Goal: Check status: Check status

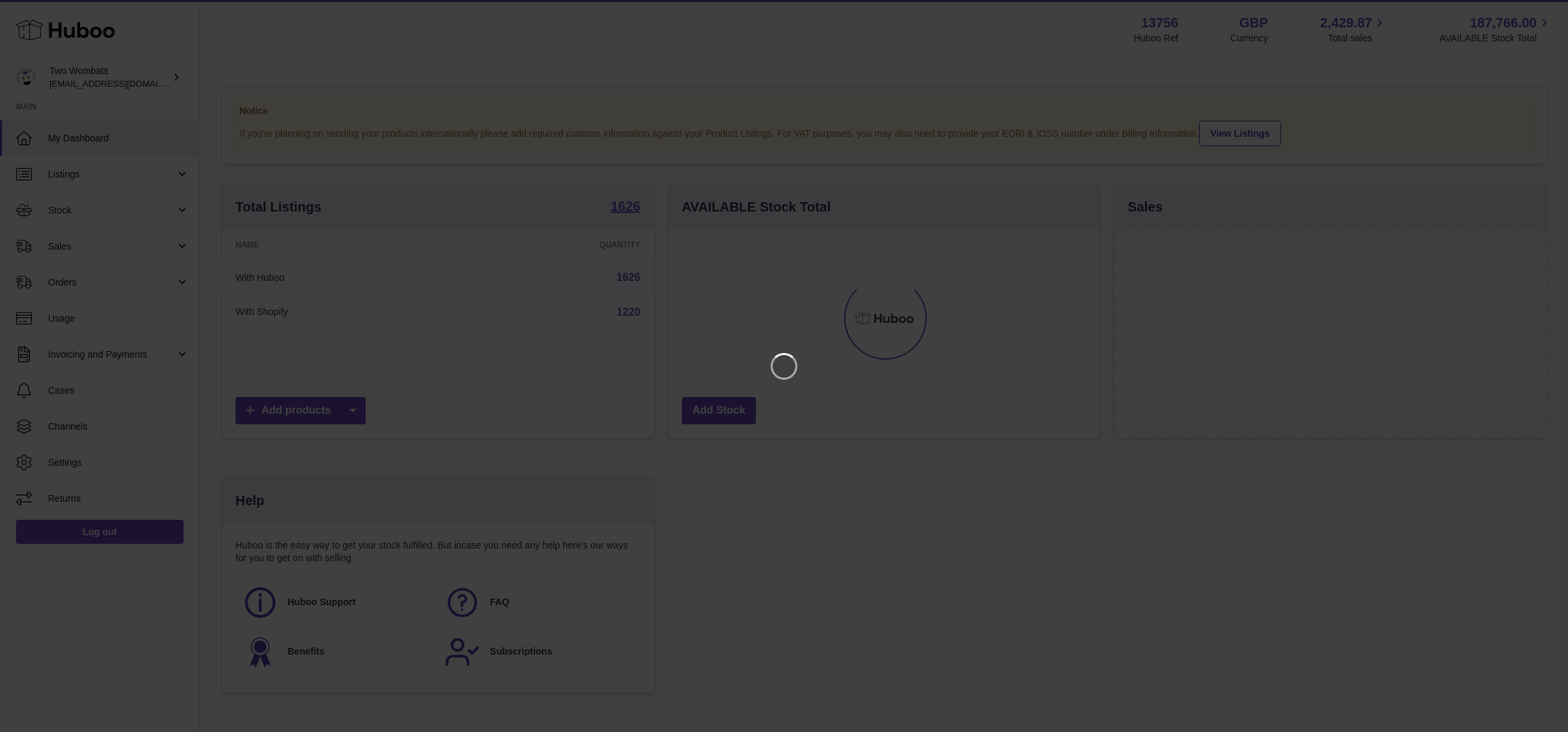
scroll to position [208, 435]
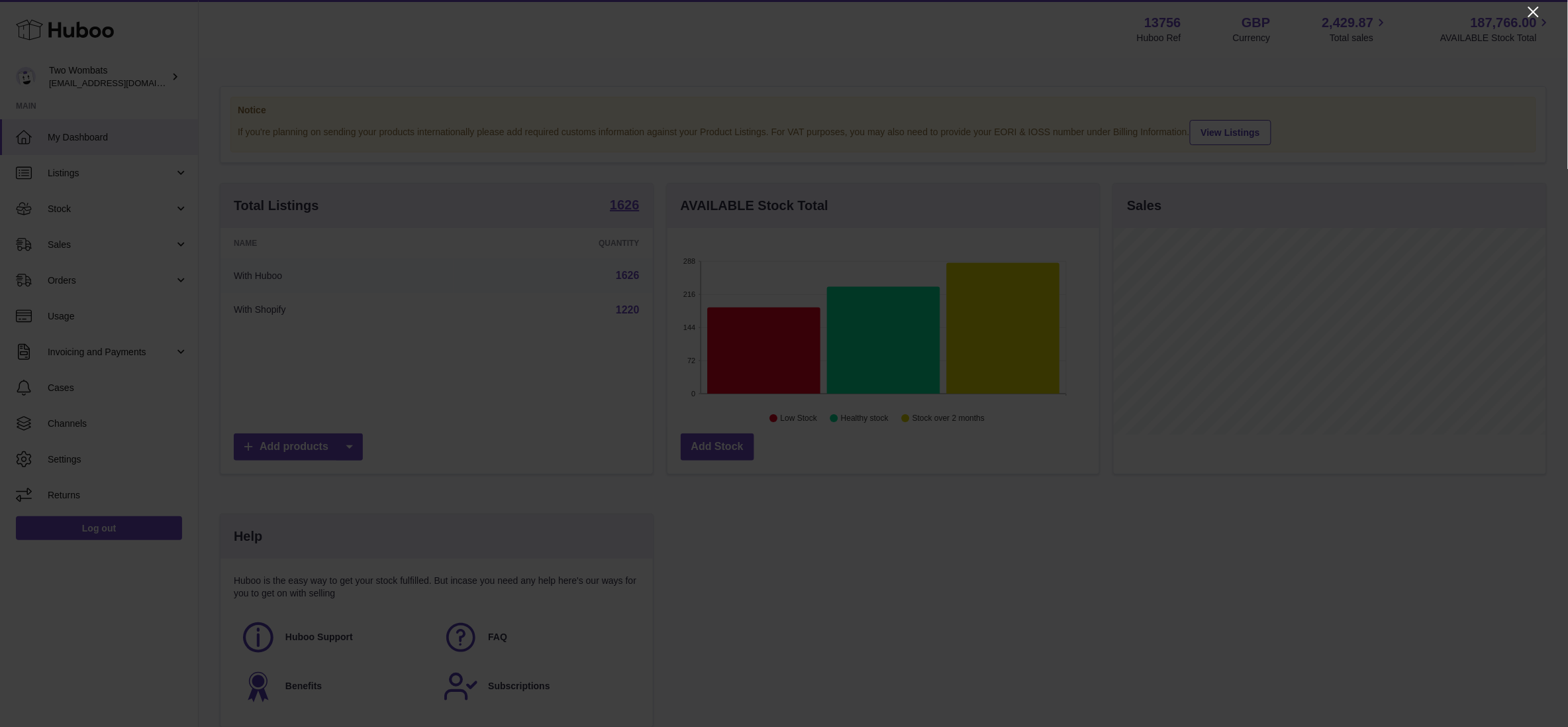
click at [1530, 10] on icon "Close" at bounding box center [1533, 11] width 16 height 16
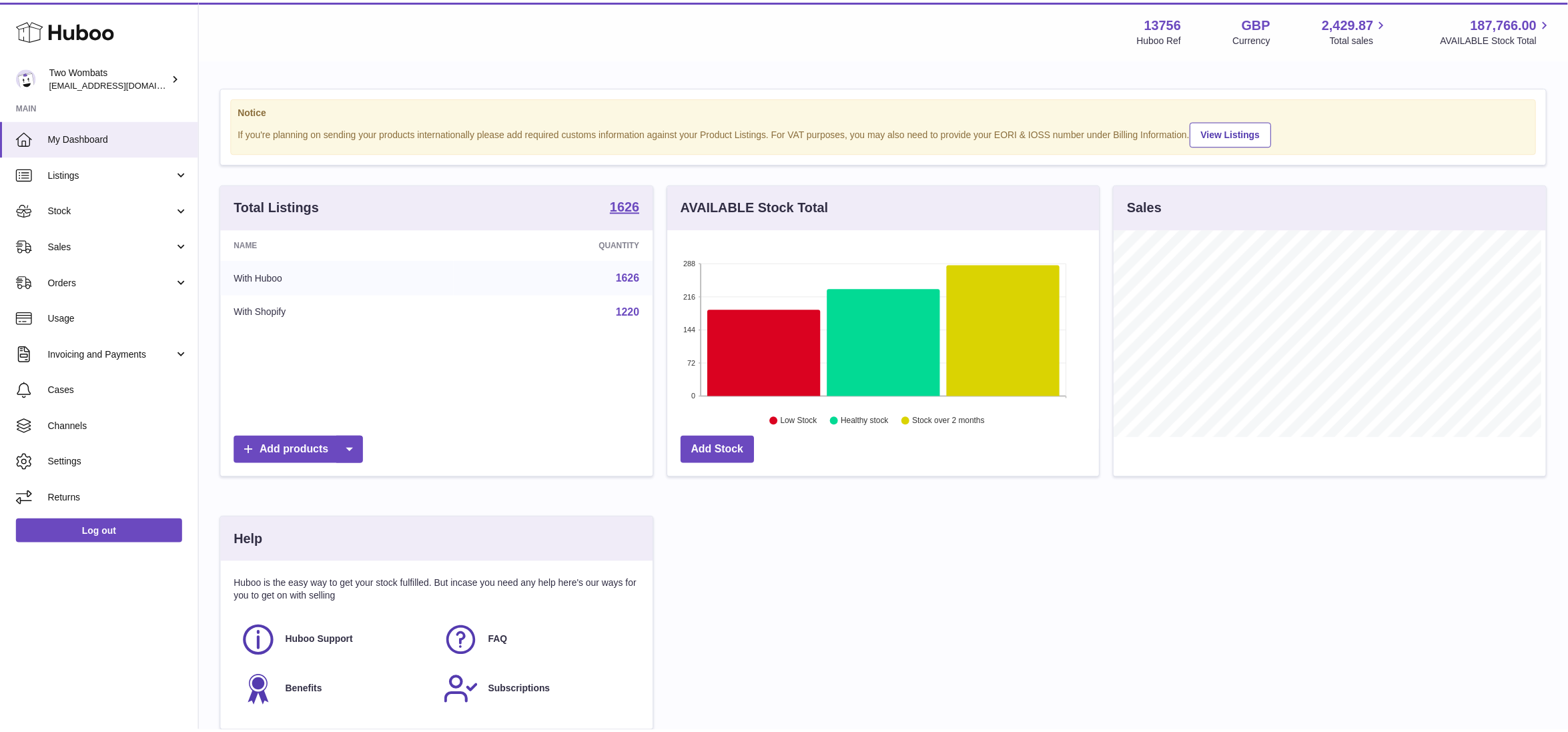
scroll to position [667070, 666719]
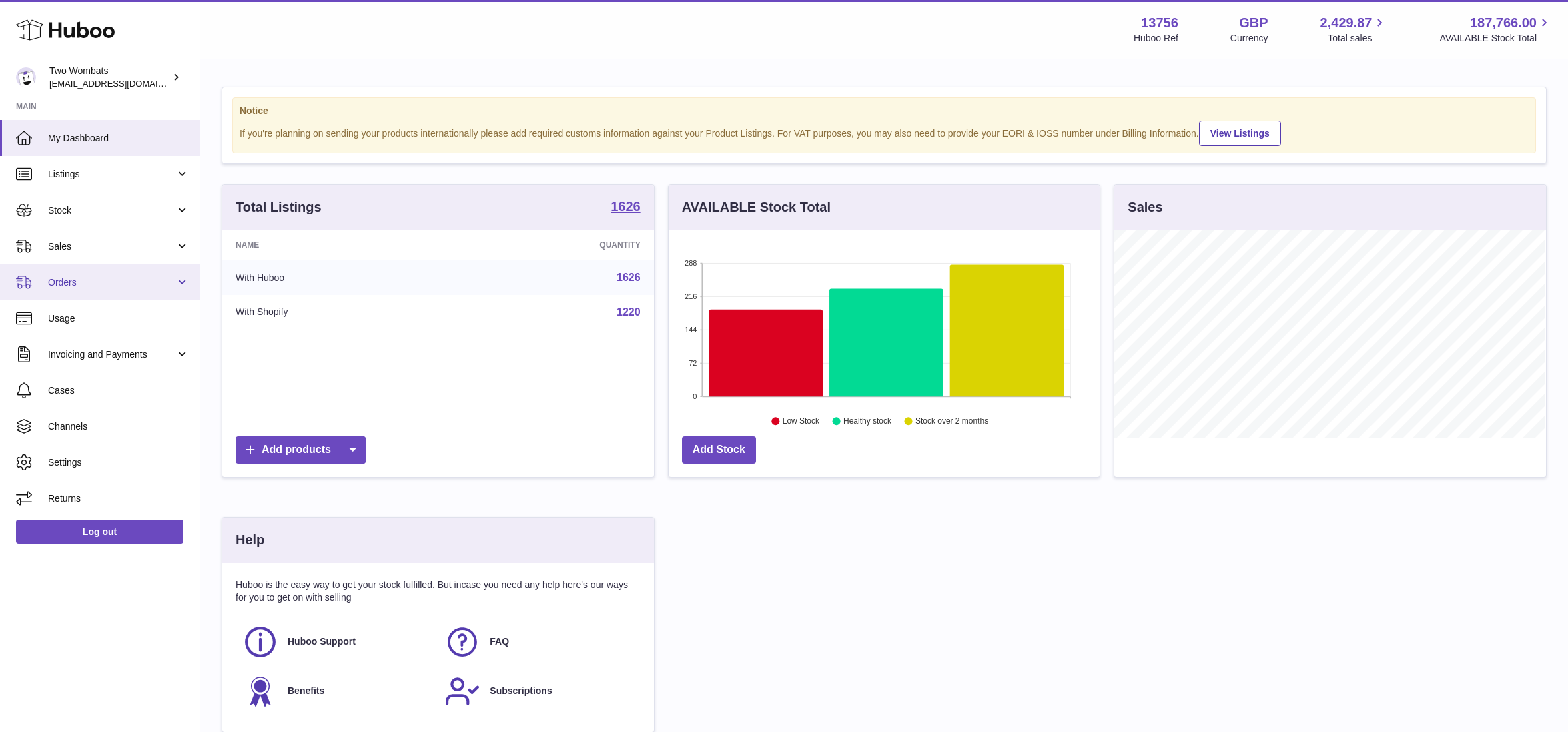
click at [82, 281] on span "Orders" at bounding box center [112, 282] width 127 height 12
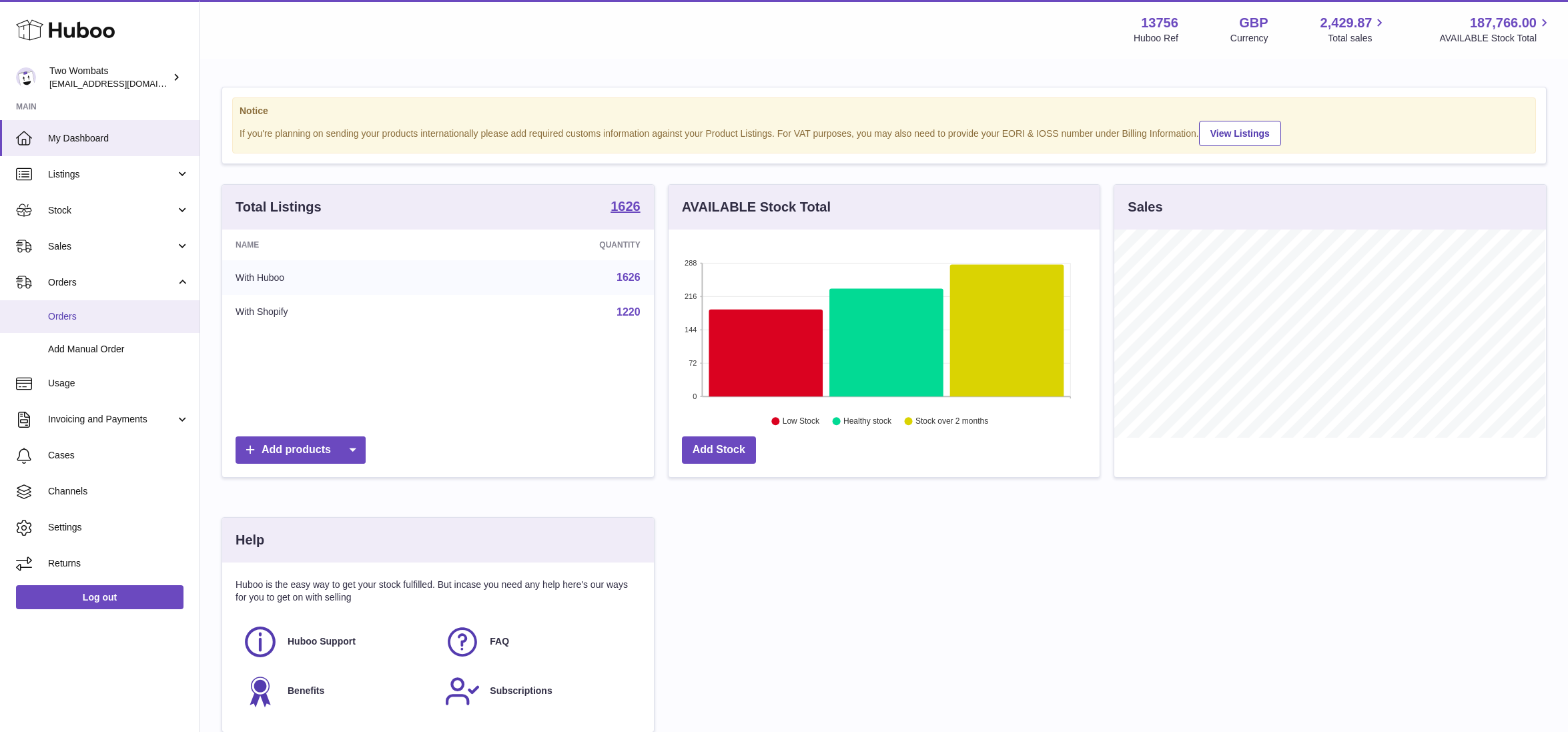
click at [88, 312] on span "Orders" at bounding box center [119, 316] width 141 height 12
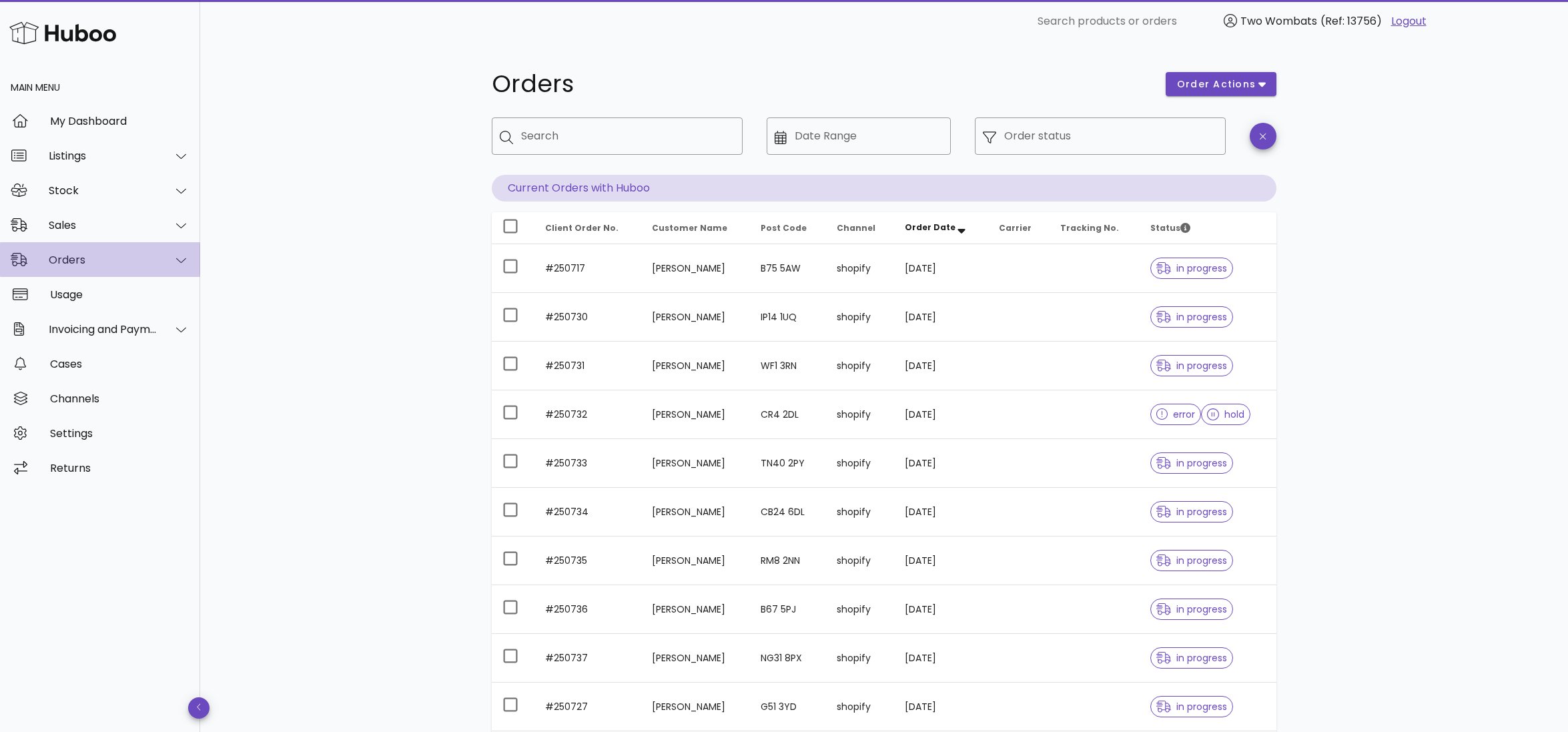
click at [179, 258] on icon at bounding box center [181, 260] width 10 height 12
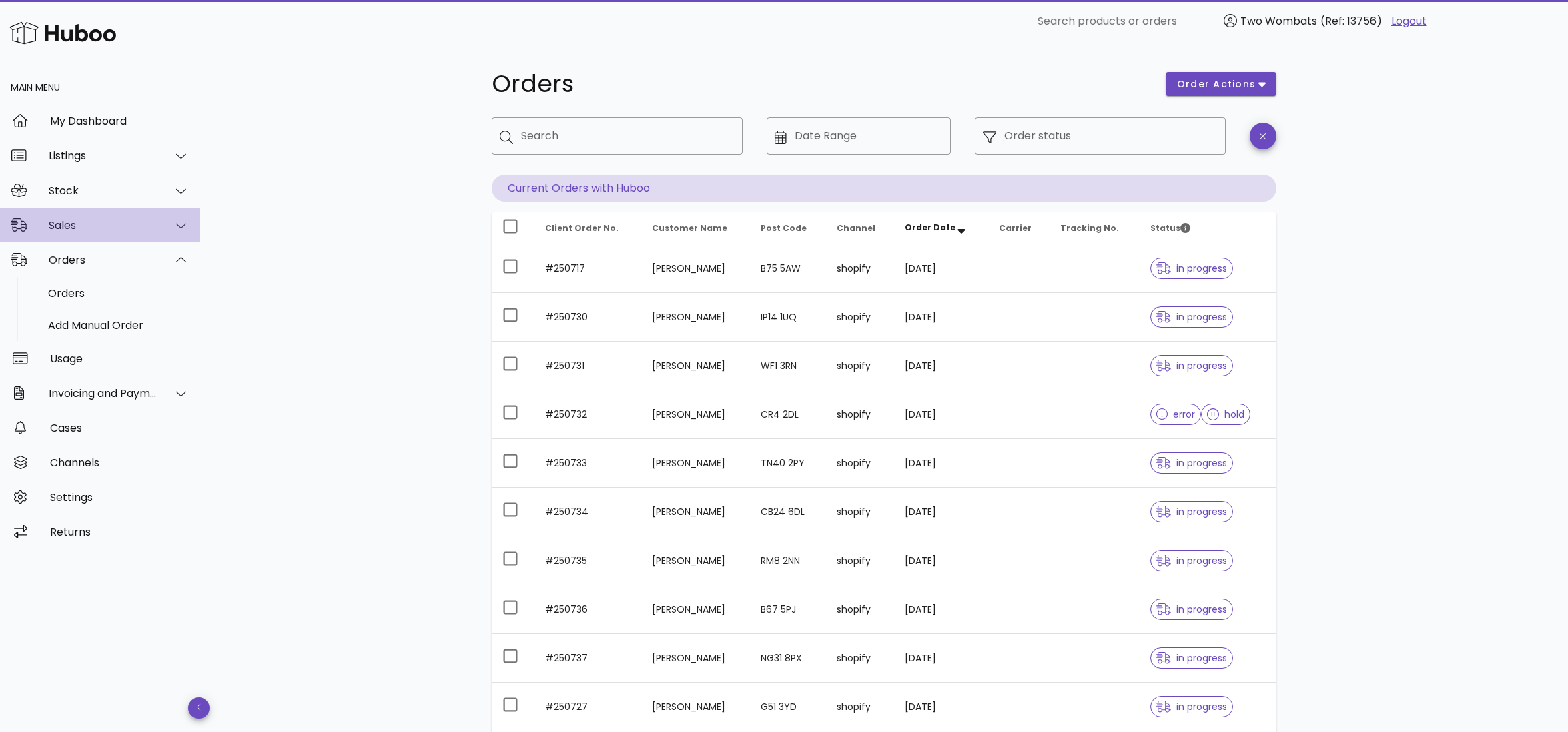
click at [181, 224] on icon at bounding box center [181, 226] width 10 height 12
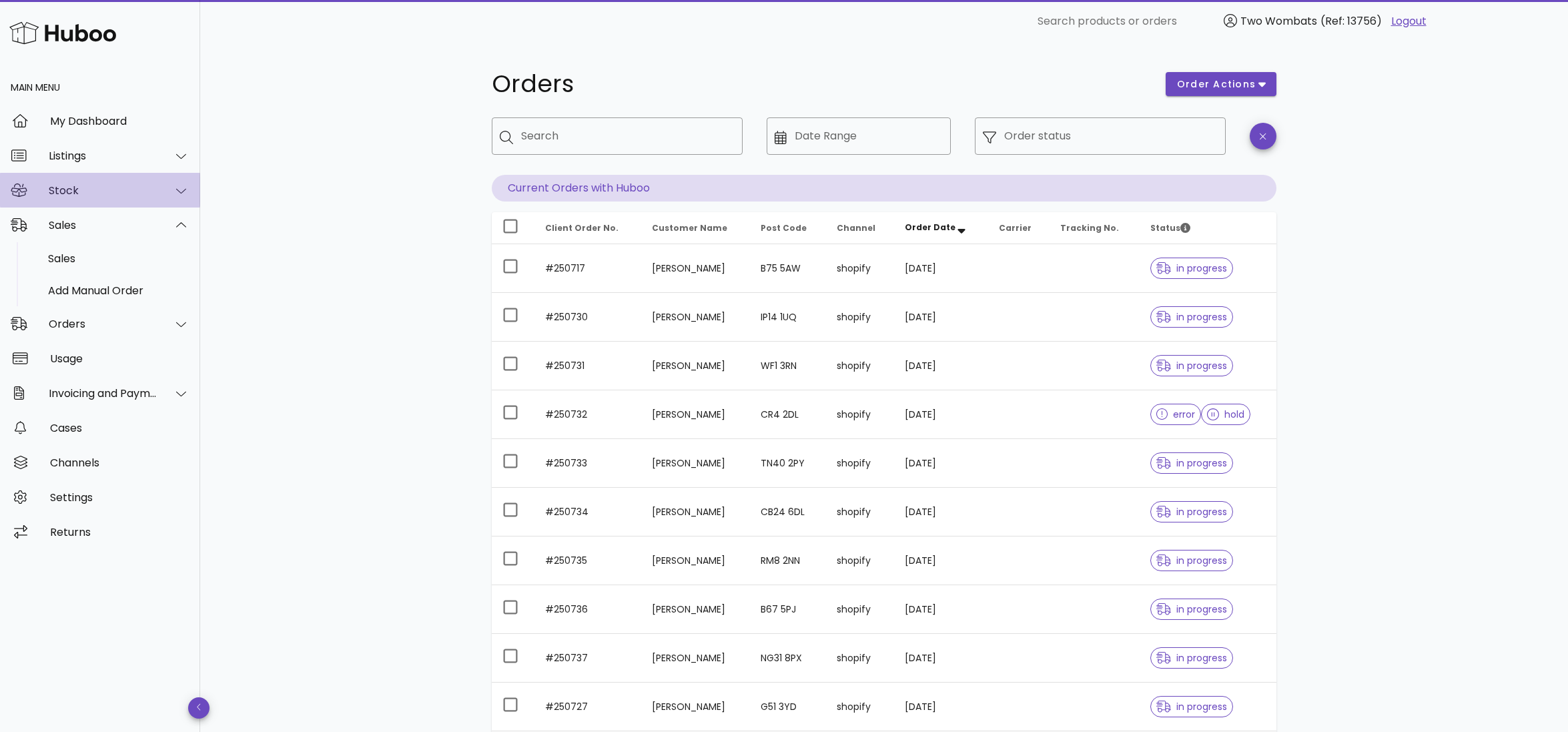
click at [186, 188] on icon at bounding box center [181, 191] width 10 height 12
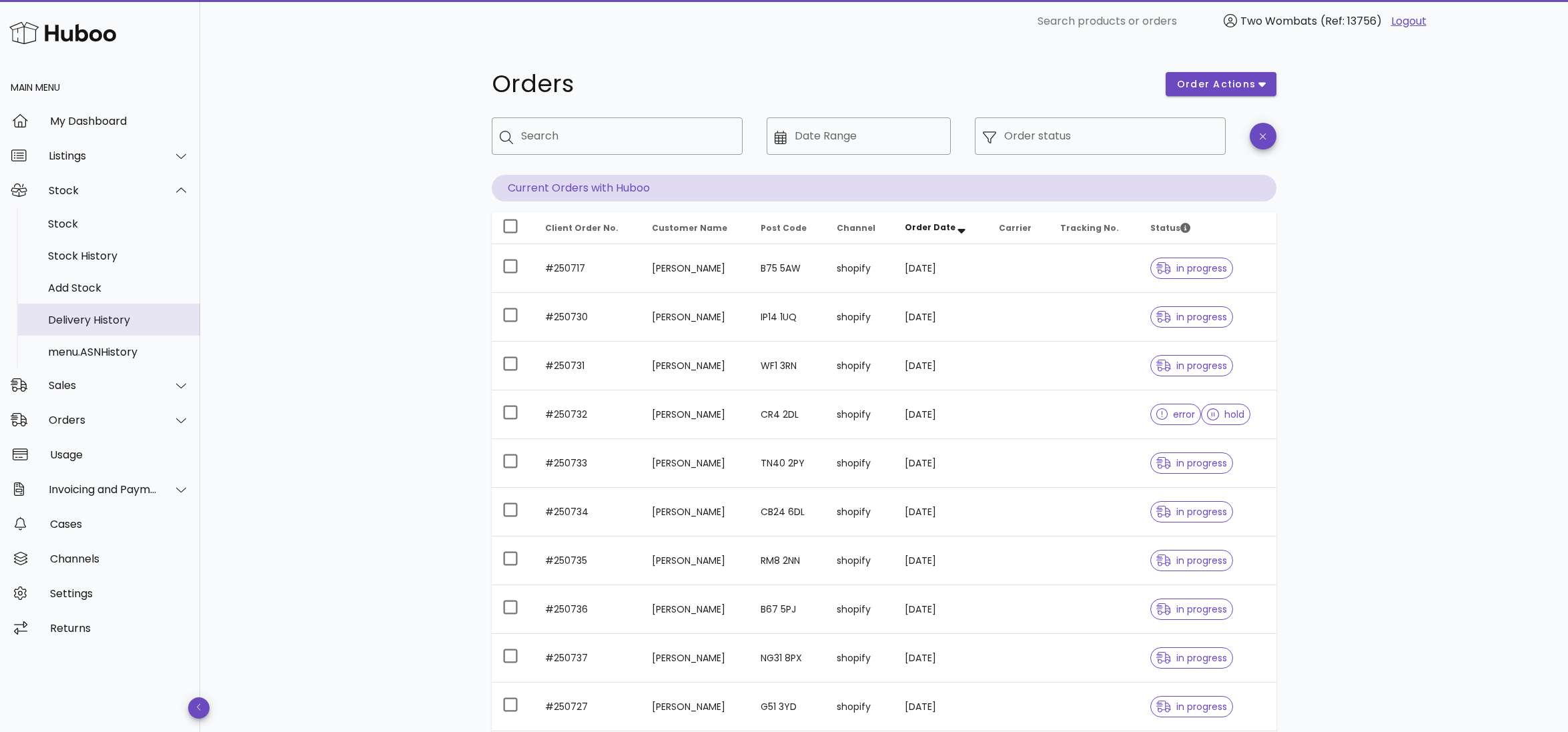
click at [89, 316] on div "Delivery History" at bounding box center [119, 320] width 141 height 12
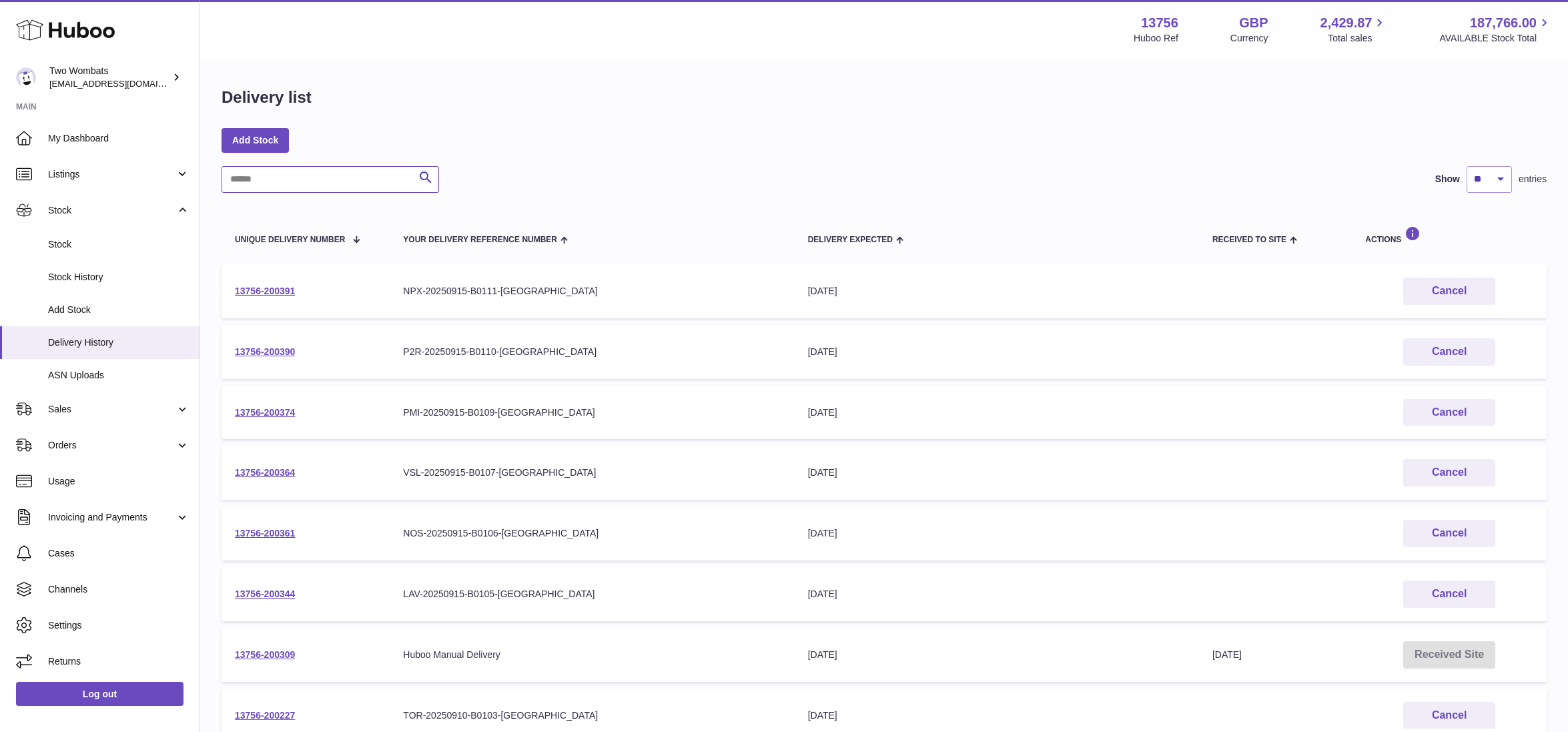
click at [335, 180] on input "text" at bounding box center [330, 179] width 217 height 27
paste input "**********"
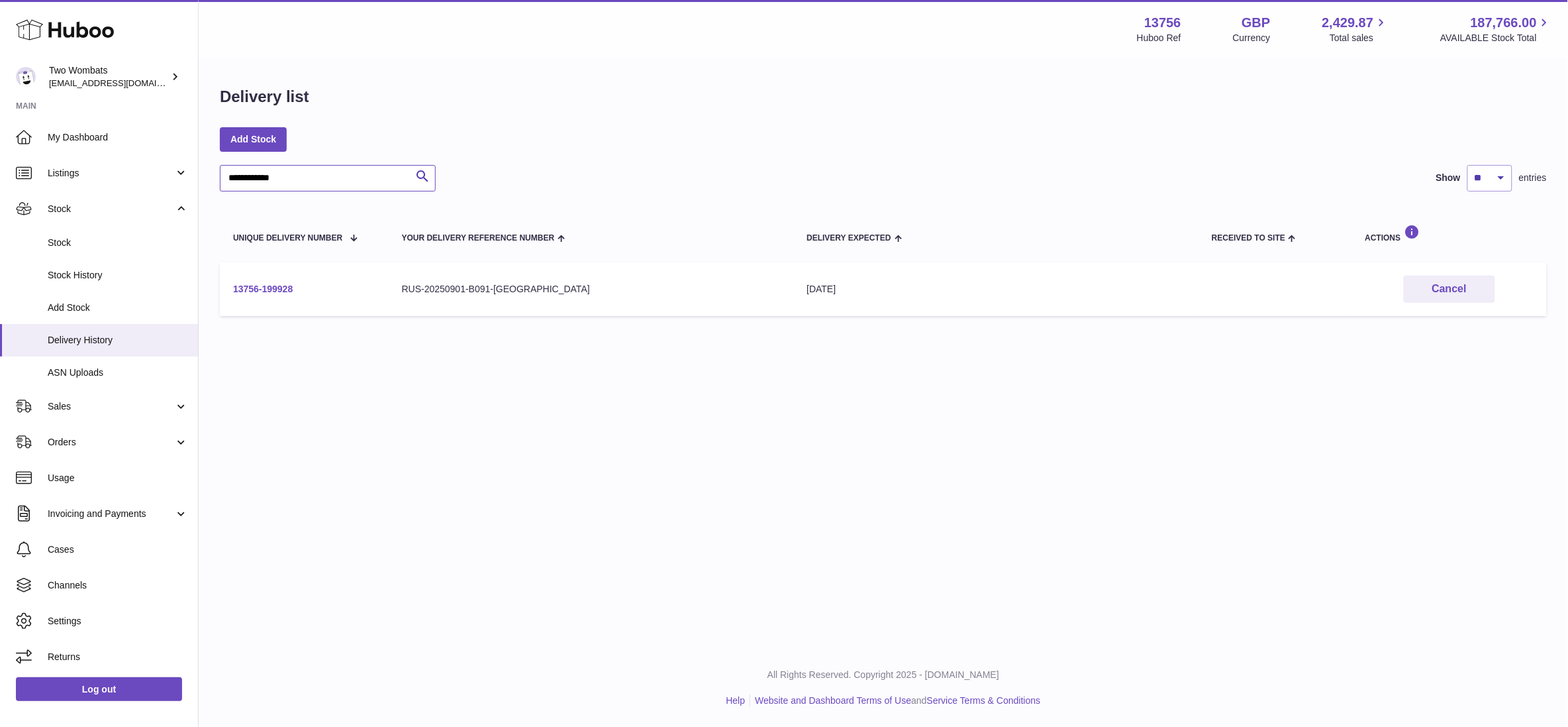
type input "**********"
click at [273, 290] on link "13756-199928" at bounding box center [263, 288] width 59 height 10
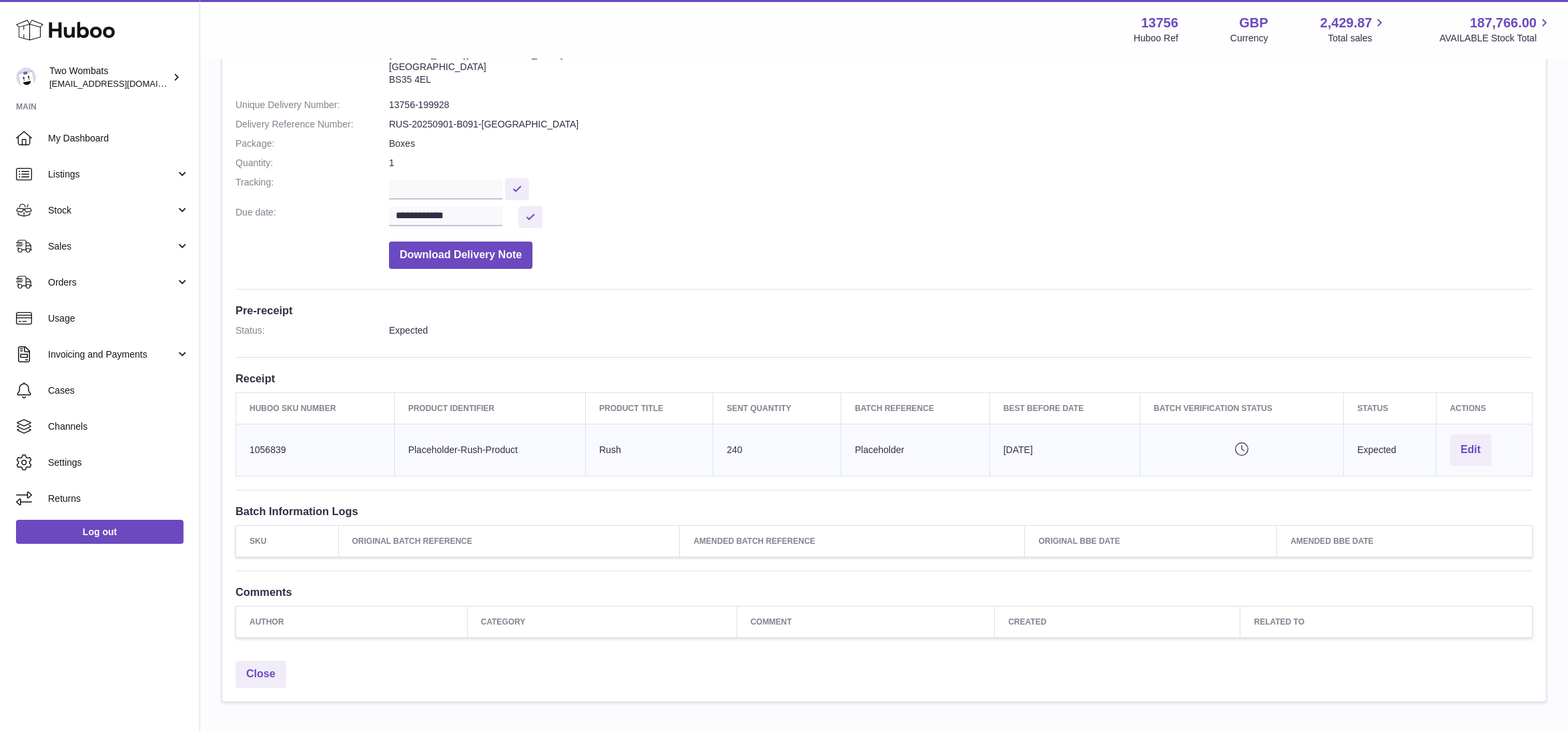
scroll to position [35, 0]
